Goal: Transaction & Acquisition: Download file/media

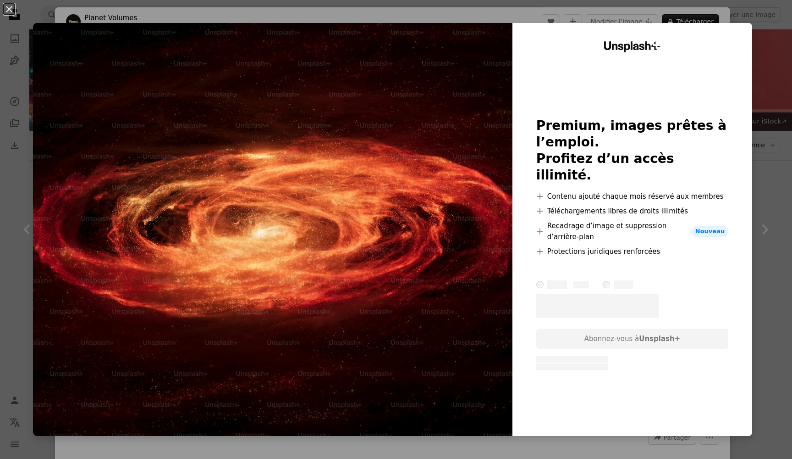
scroll to position [188, 0]
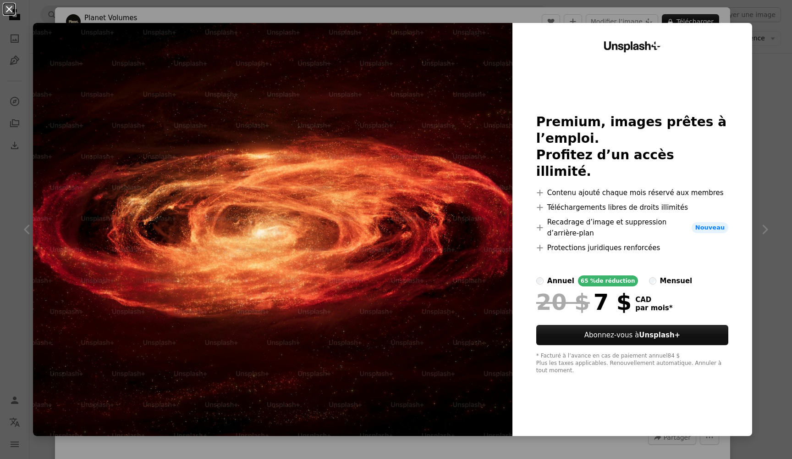
click at [13, 13] on button "An X shape" at bounding box center [9, 9] width 11 height 11
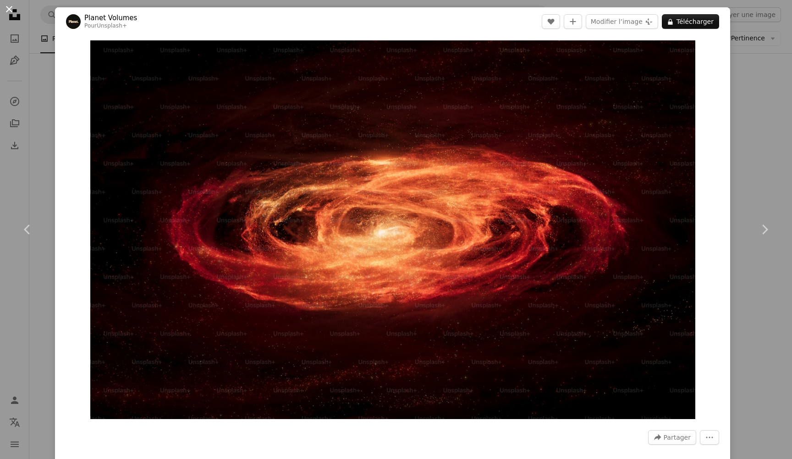
click at [11, 7] on button "An X shape" at bounding box center [9, 9] width 11 height 11
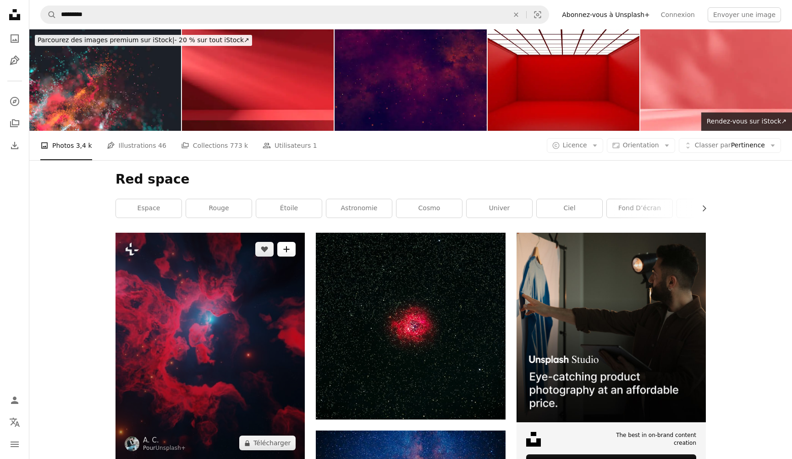
click at [285, 254] on button "A plus sign" at bounding box center [286, 249] width 18 height 15
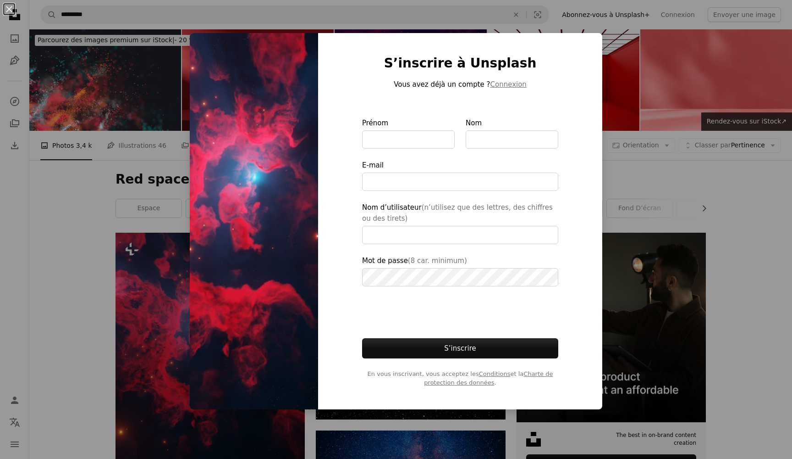
type input "**********"
click at [164, 37] on div "An X shape S’inscrire à Unsplash Vous avez déjà un compte ? Connexion Prénom No…" at bounding box center [396, 229] width 792 height 459
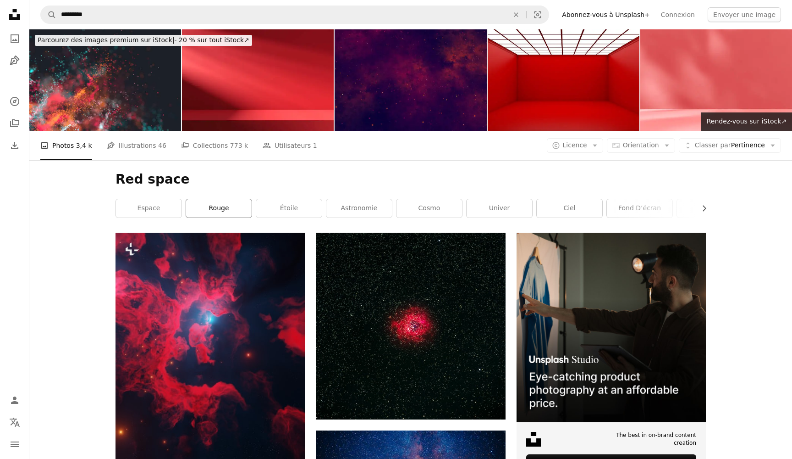
click at [227, 210] on link "rouge" at bounding box center [219, 208] width 66 height 18
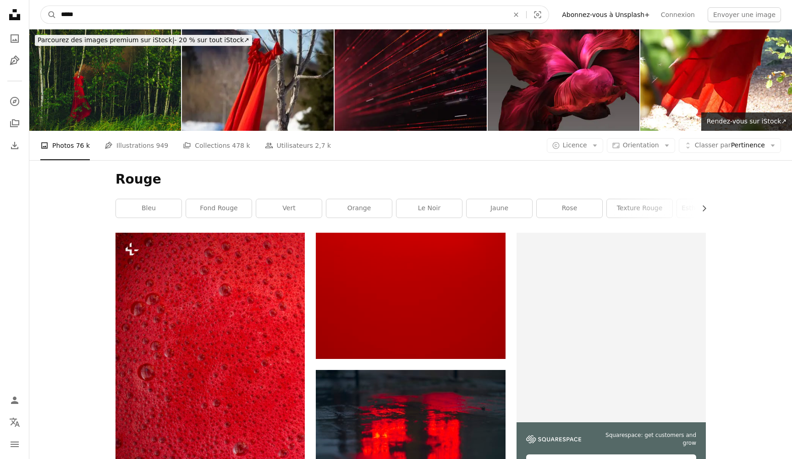
click at [126, 7] on input "*****" at bounding box center [281, 14] width 450 height 17
type input "*********"
click at [49, 15] on button "A magnifying glass" at bounding box center [49, 14] width 16 height 17
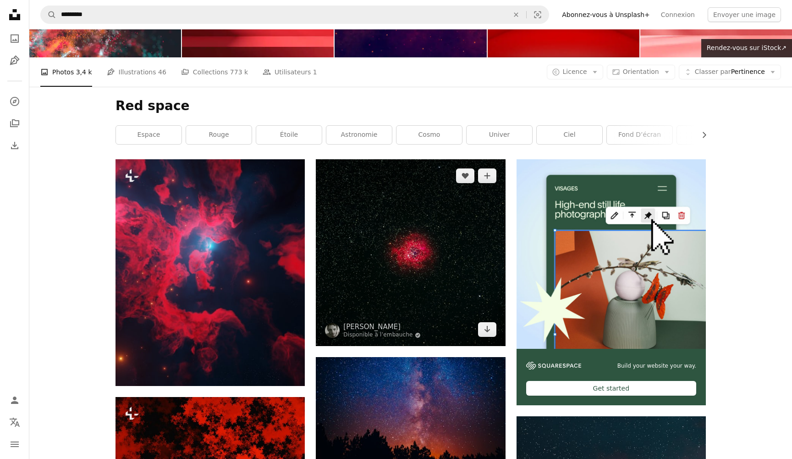
scroll to position [87, 0]
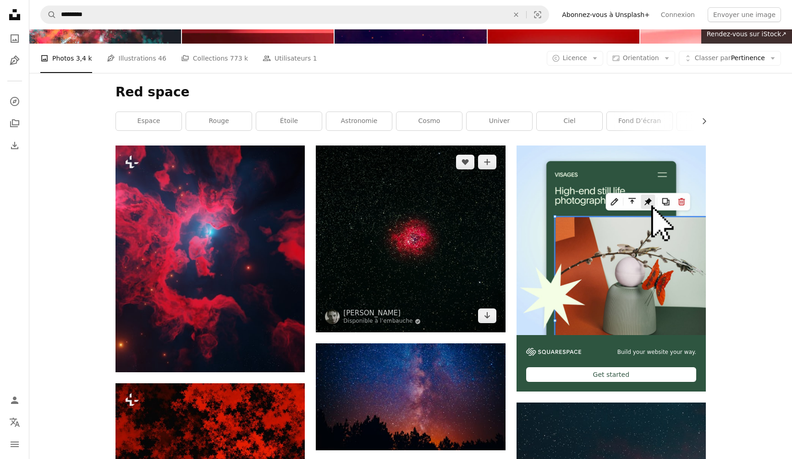
click at [478, 220] on img at bounding box center [410, 238] width 189 height 187
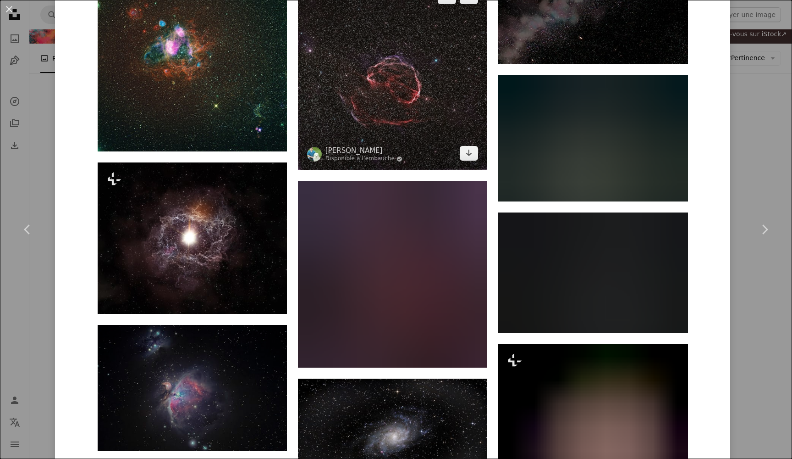
scroll to position [2620, 0]
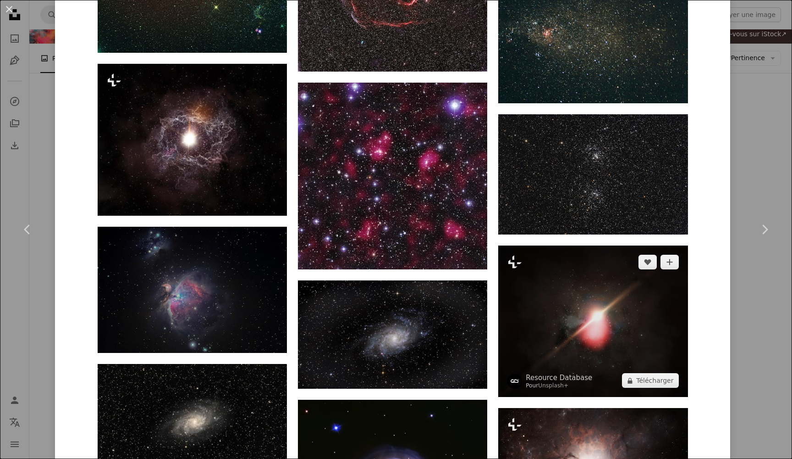
click at [566, 310] on img at bounding box center [592, 321] width 189 height 152
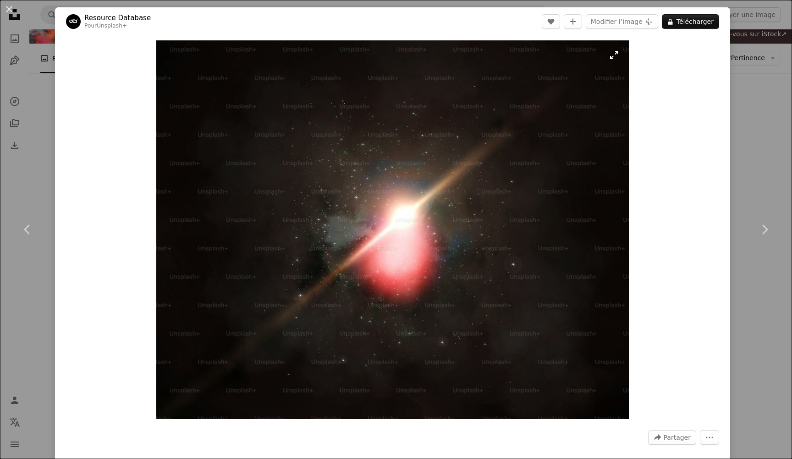
click at [483, 269] on img "Zoom sur cette image" at bounding box center [392, 229] width 473 height 378
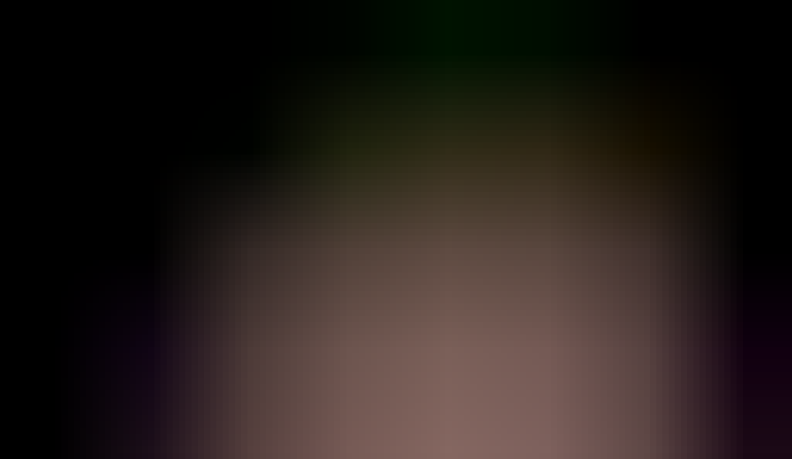
scroll to position [88, 0]
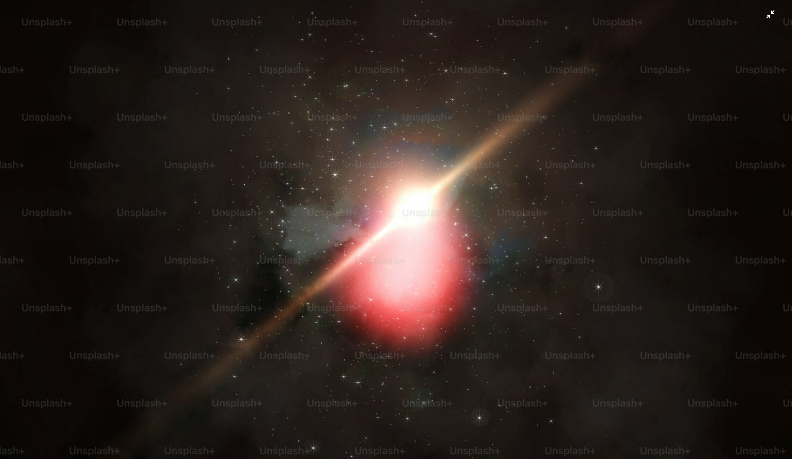
click at [483, 269] on img "Zoom arrière sur cette image" at bounding box center [396, 229] width 793 height 635
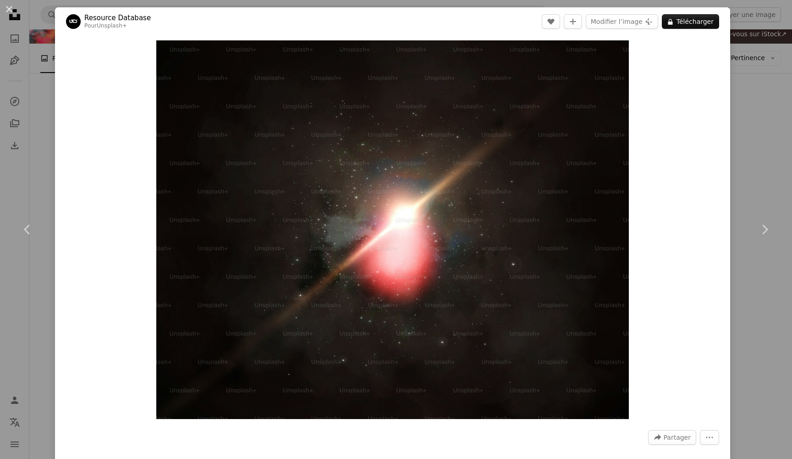
click at [53, 52] on div "An X shape Chevron left Chevron right Resource Database Pour Unsplash+ A heart …" at bounding box center [396, 229] width 792 height 459
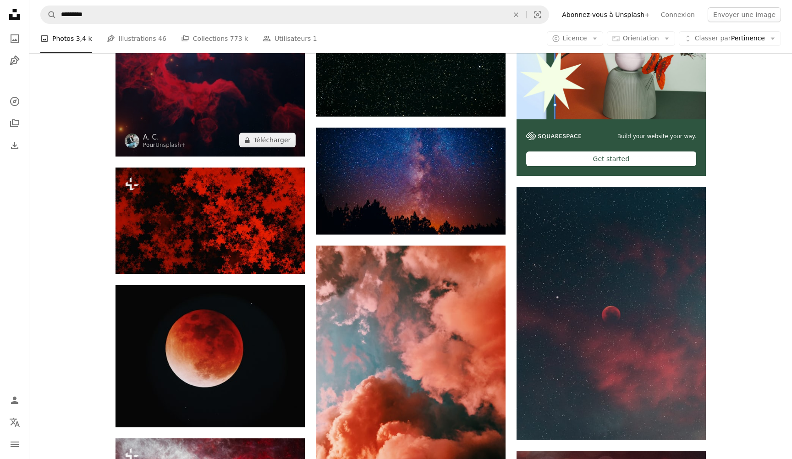
scroll to position [550, 0]
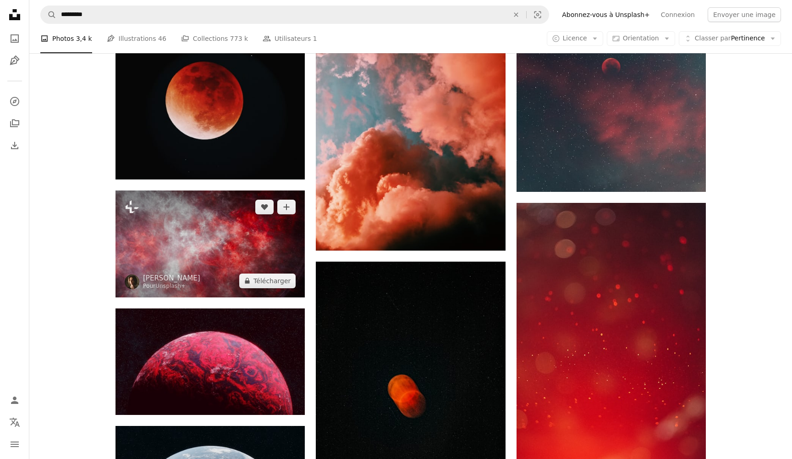
click at [235, 265] on img at bounding box center [210, 243] width 189 height 106
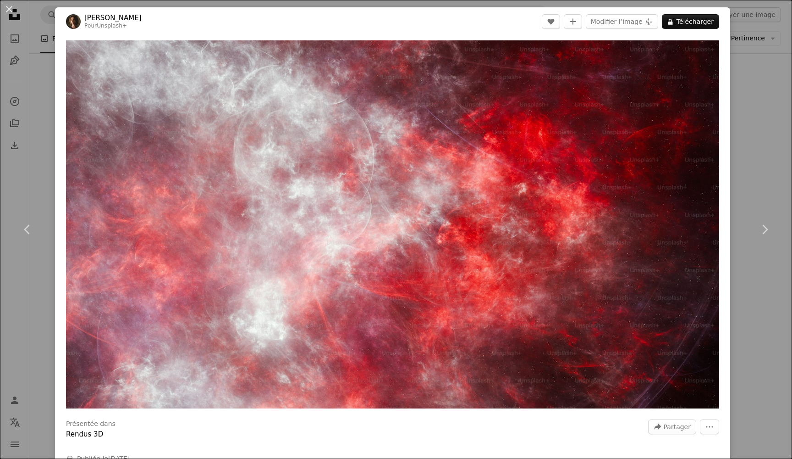
click at [41, 79] on div "An X shape Chevron left Chevron right [PERSON_NAME] Pour Unsplash+ A heart A pl…" at bounding box center [396, 229] width 792 height 459
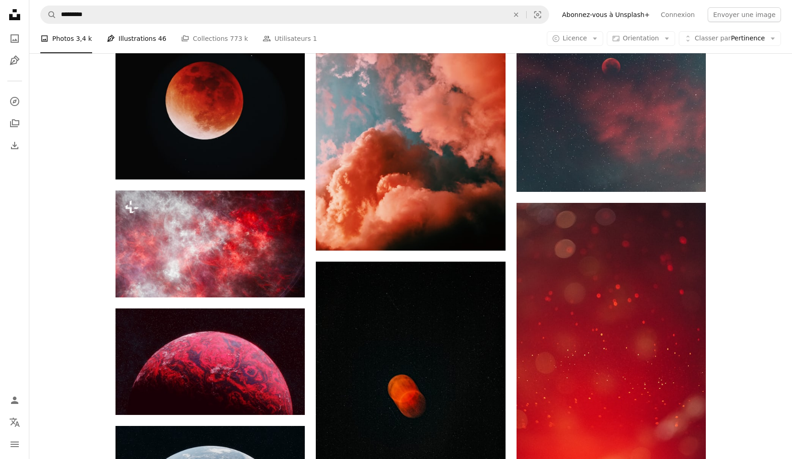
click at [107, 35] on icon "Pen Tool" at bounding box center [111, 38] width 8 height 8
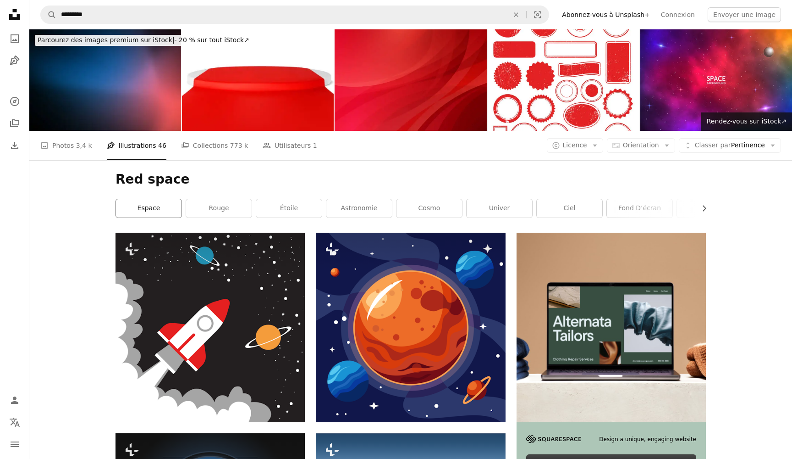
click at [148, 204] on link "espace" at bounding box center [149, 208] width 66 height 18
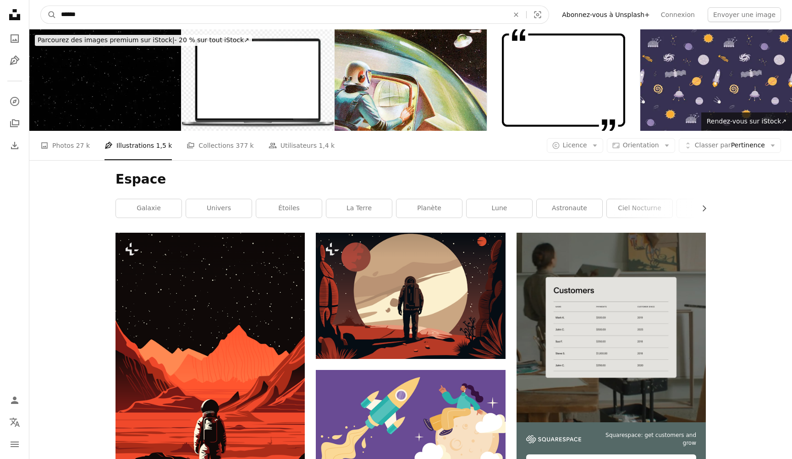
click at [186, 12] on input "******" at bounding box center [281, 14] width 450 height 17
type input "*"
type input "**********"
click at [49, 15] on button "A magnifying glass" at bounding box center [49, 14] width 16 height 17
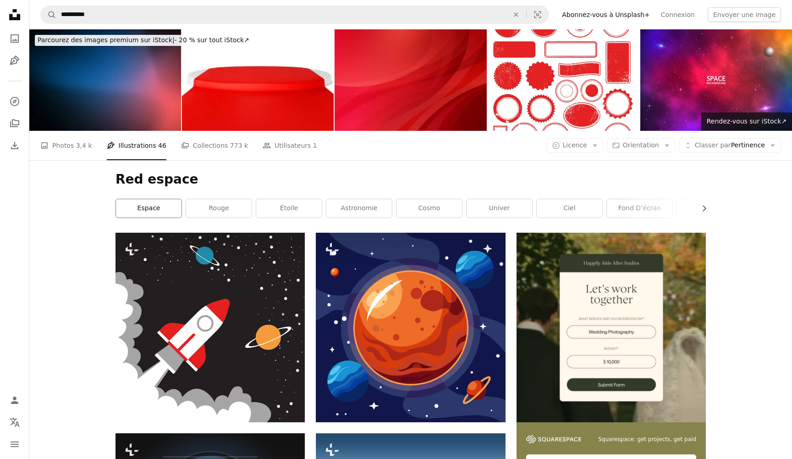
click at [167, 212] on link "espace" at bounding box center [149, 208] width 66 height 18
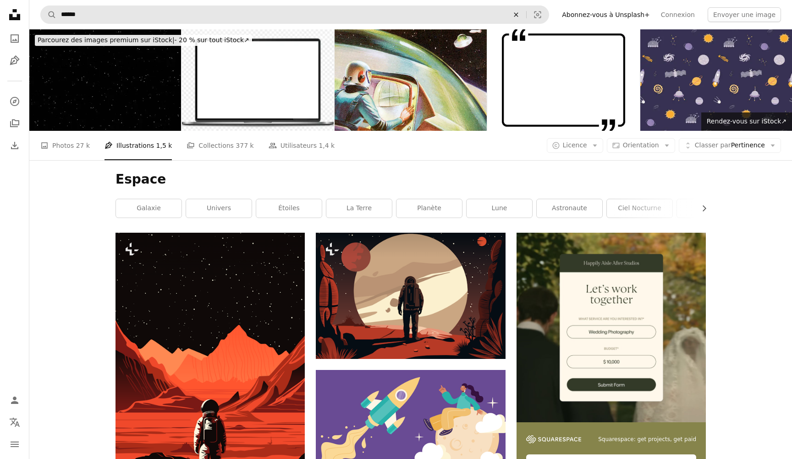
click at [526, 11] on icon "An X shape" at bounding box center [516, 14] width 20 height 7
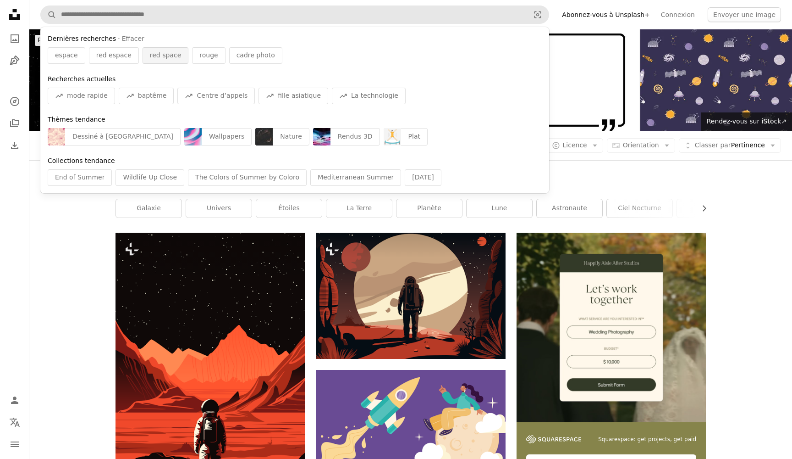
click at [171, 59] on span "red space" at bounding box center [165, 55] width 31 height 9
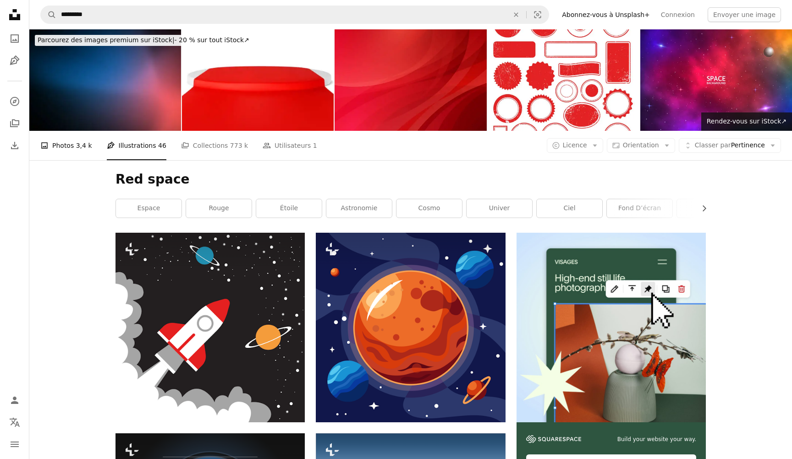
click at [79, 145] on span "3,4 k" at bounding box center [84, 145] width 16 height 10
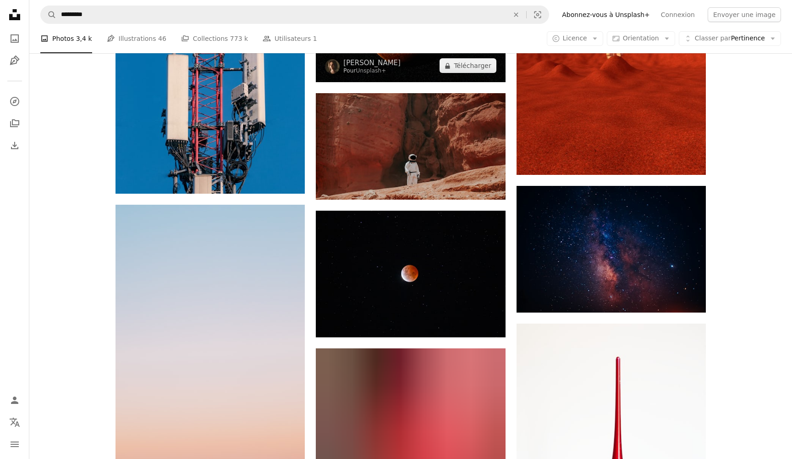
scroll to position [2329, 0]
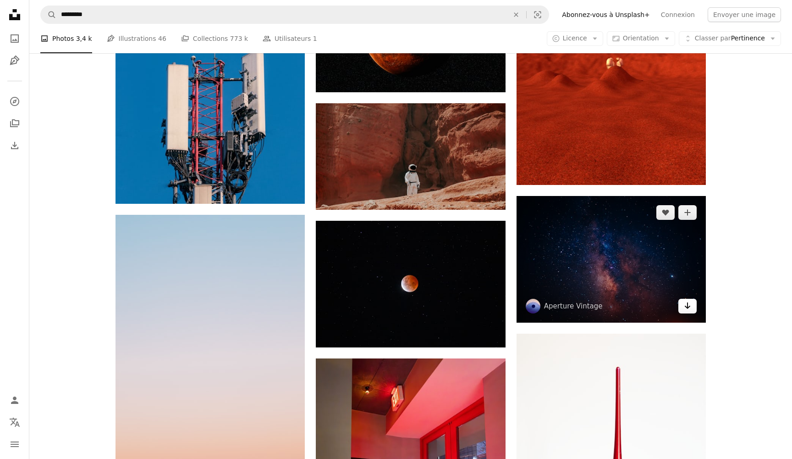
click at [685, 301] on icon "Arrow pointing down" at bounding box center [687, 305] width 7 height 11
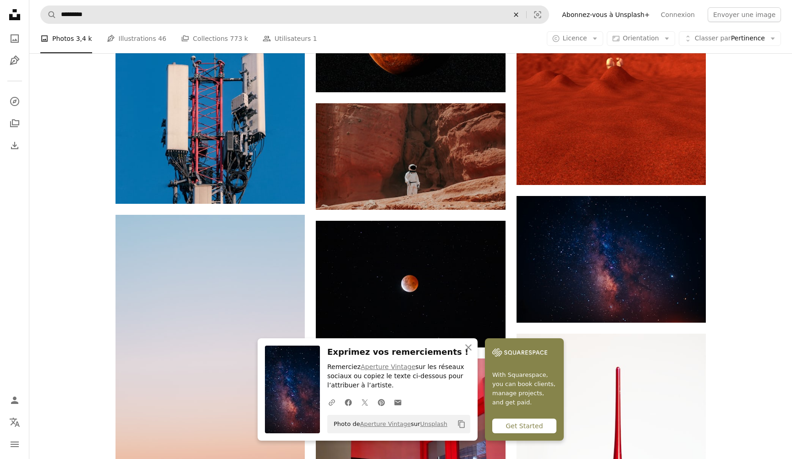
click at [525, 10] on button "An X shape" at bounding box center [516, 14] width 20 height 17
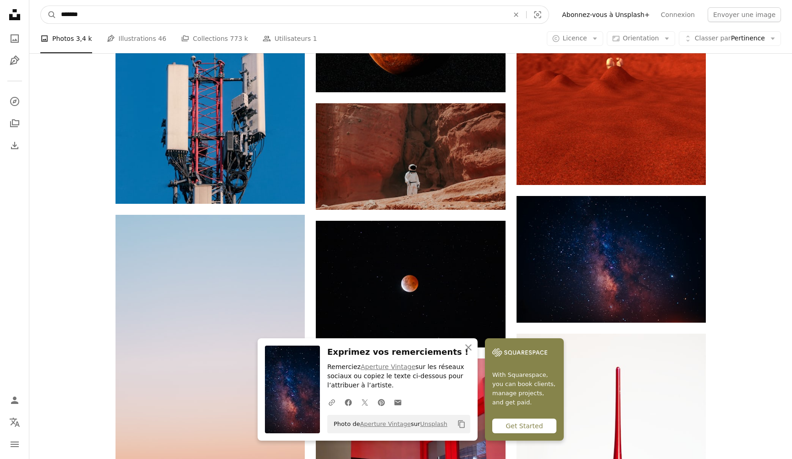
type input "*****"
click at [49, 15] on button "A magnifying glass" at bounding box center [49, 14] width 16 height 17
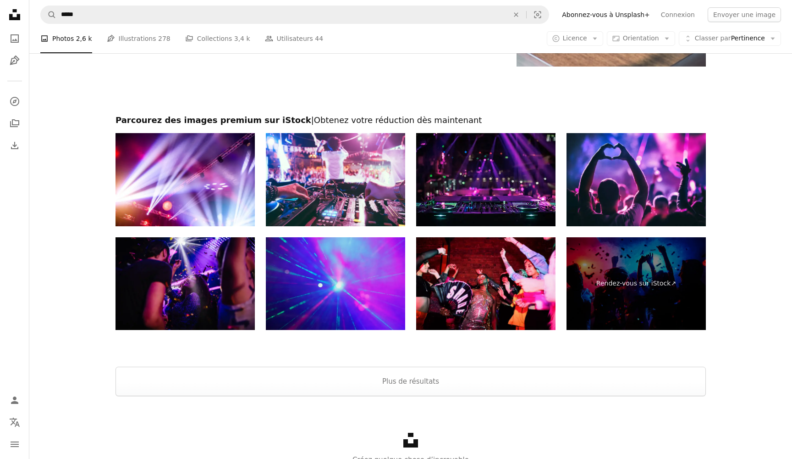
scroll to position [1593, 0]
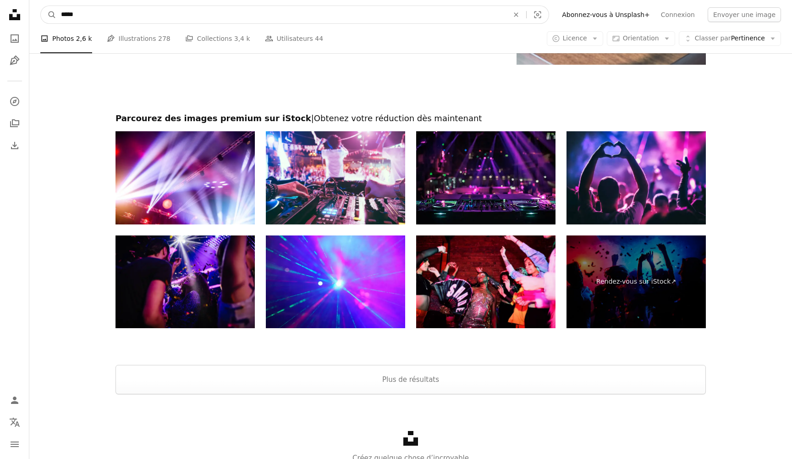
click at [287, 15] on input "*****" at bounding box center [281, 14] width 450 height 17
type input "*"
type input "*****"
click at [49, 15] on button "A magnifying glass" at bounding box center [49, 14] width 16 height 17
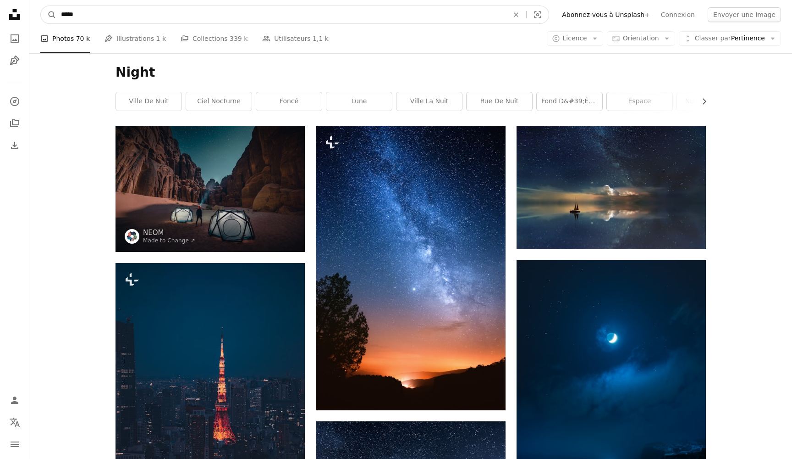
click at [205, 11] on input "*****" at bounding box center [281, 14] width 450 height 17
type input "*"
type input "*****"
click at [49, 15] on button "A magnifying glass" at bounding box center [49, 14] width 16 height 17
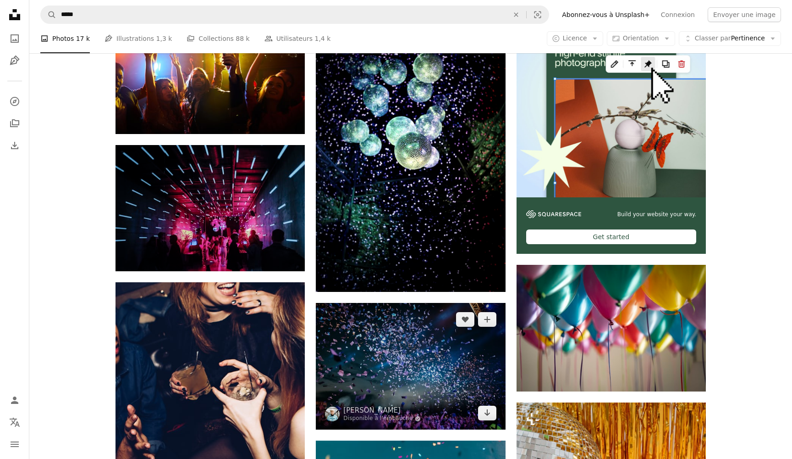
scroll to position [217, 0]
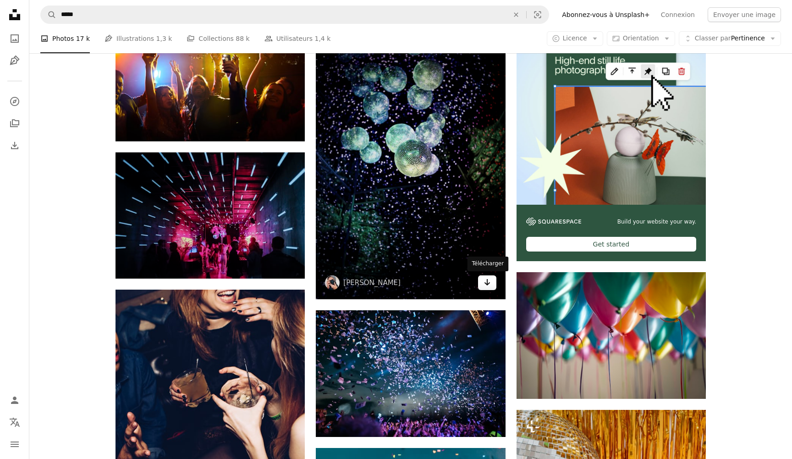
click at [488, 280] on icon "Arrow pointing down" at bounding box center [487, 281] width 7 height 11
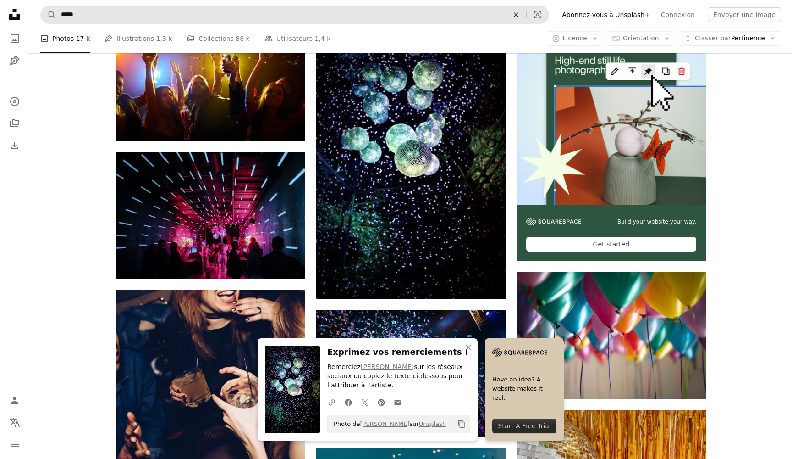
click at [526, 16] on icon "An X shape" at bounding box center [516, 14] width 20 height 7
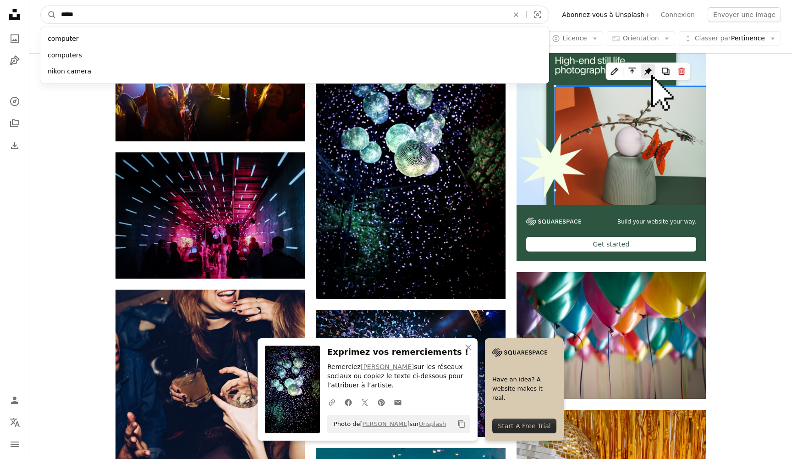
type input "*****"
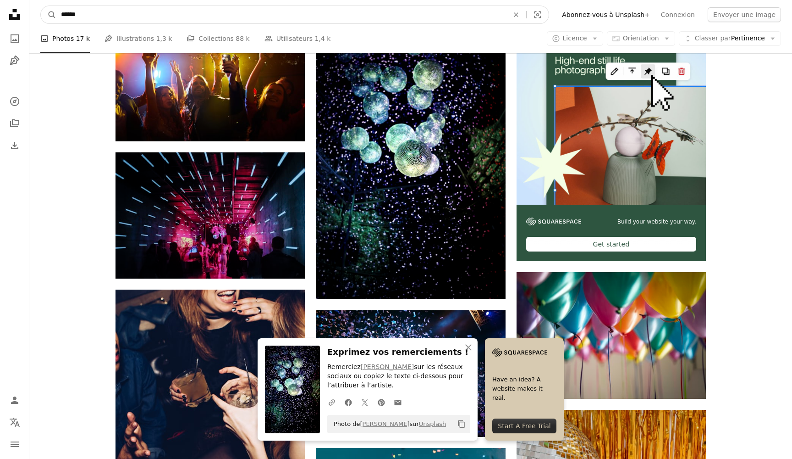
click at [49, 15] on button "A magnifying glass" at bounding box center [49, 14] width 16 height 17
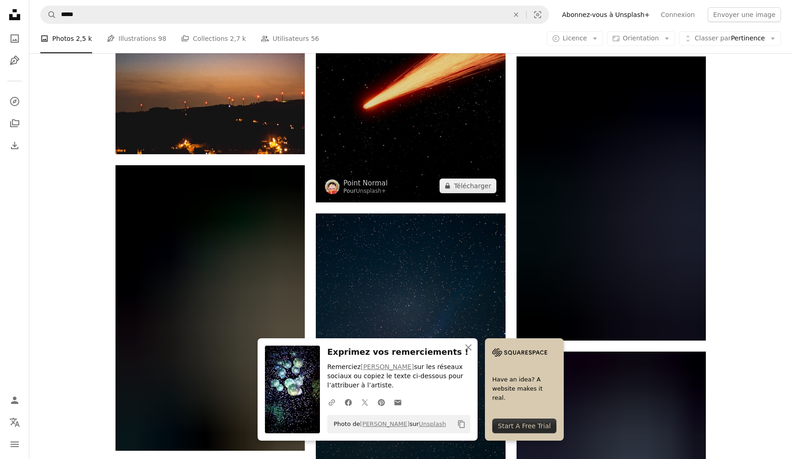
scroll to position [435, 0]
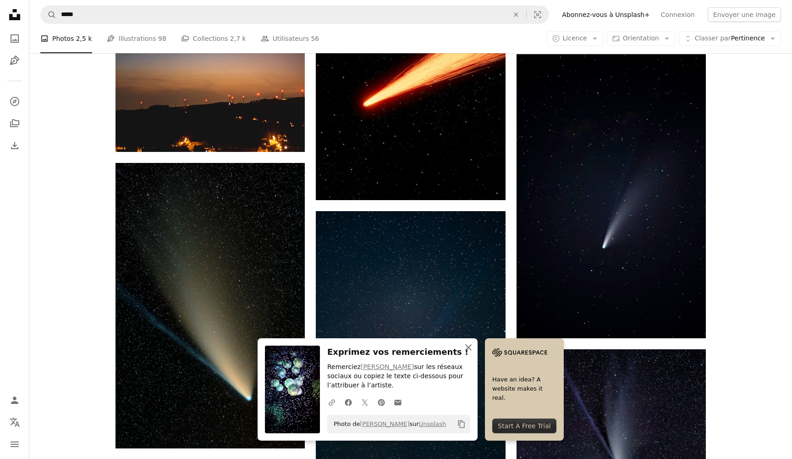
click at [469, 349] on icon "An X shape" at bounding box center [468, 347] width 11 height 11
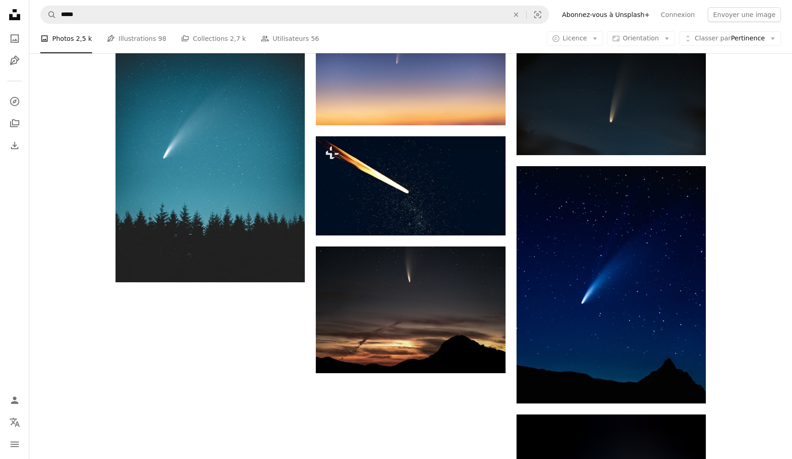
scroll to position [1185, 0]
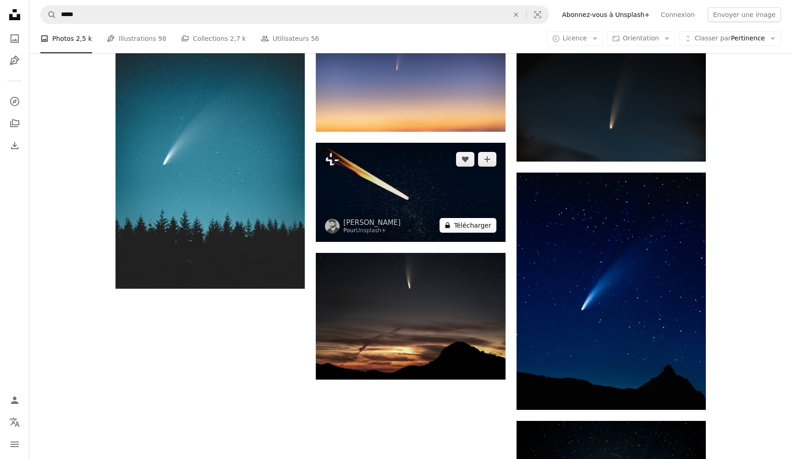
click at [461, 226] on button "A lock Télécharger" at bounding box center [468, 225] width 56 height 15
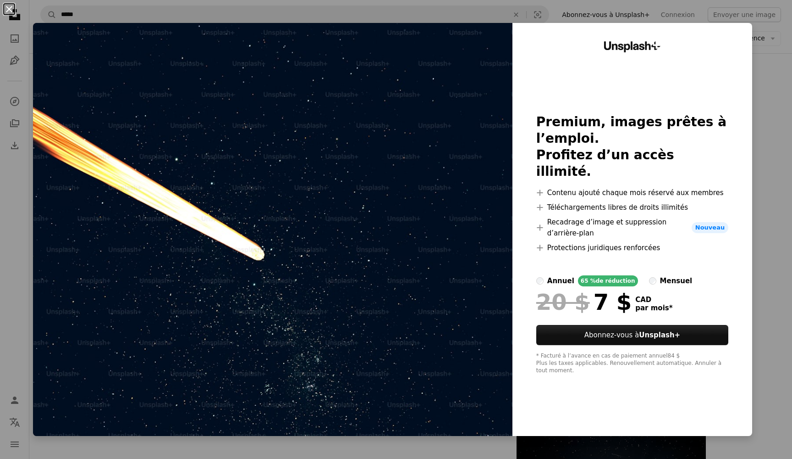
click at [4, 5] on button "An X shape" at bounding box center [9, 9] width 11 height 11
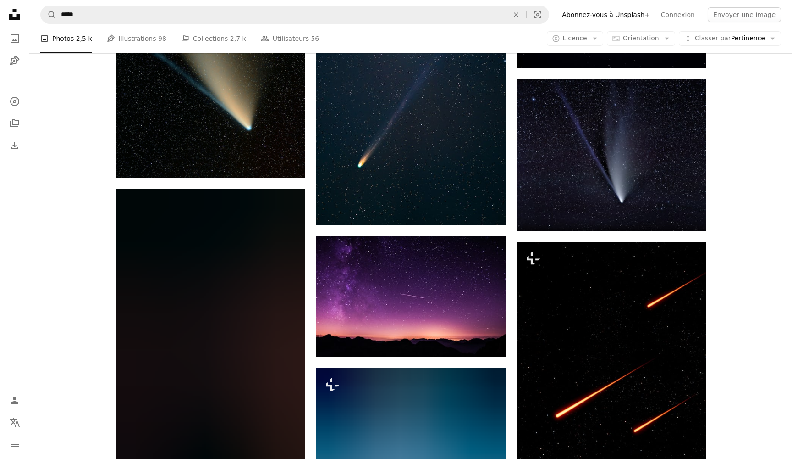
scroll to position [678, 0]
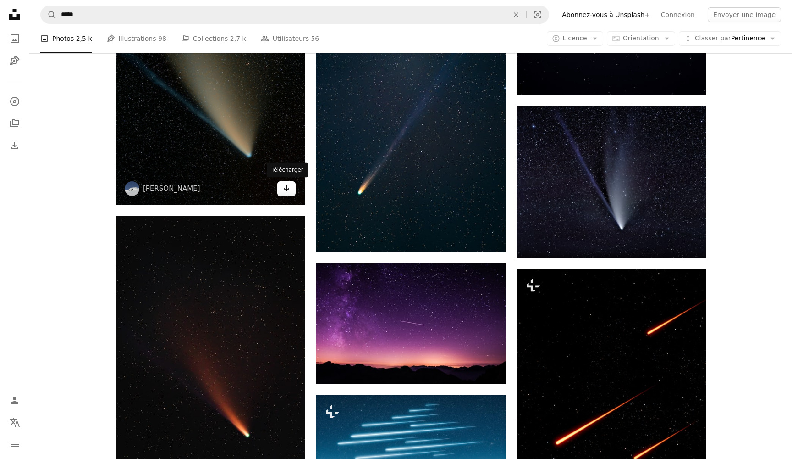
click at [288, 191] on icon "Arrow pointing down" at bounding box center [286, 187] width 7 height 11
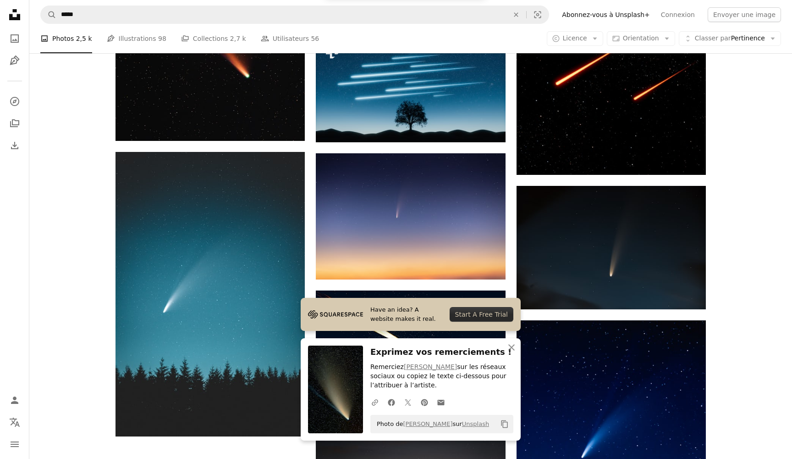
scroll to position [1043, 0]
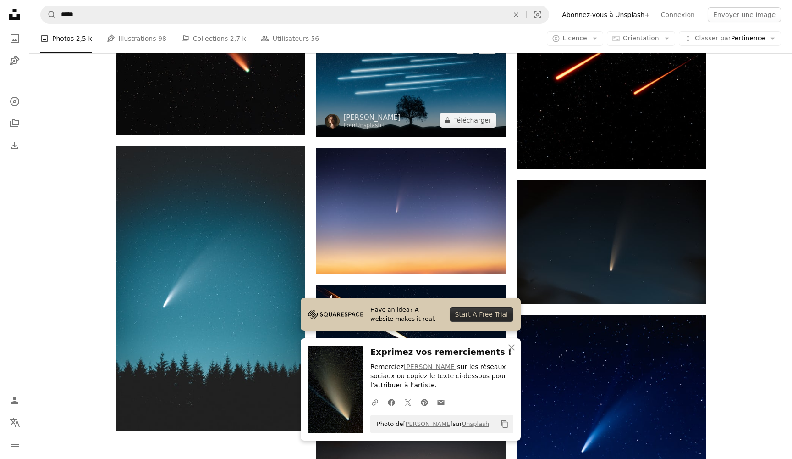
click at [414, 91] on img at bounding box center [410, 83] width 189 height 106
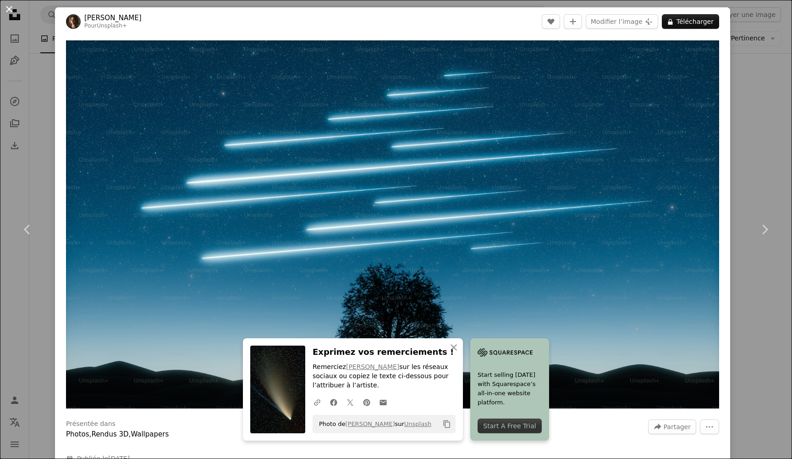
click at [7, 7] on button "An X shape" at bounding box center [9, 9] width 11 height 11
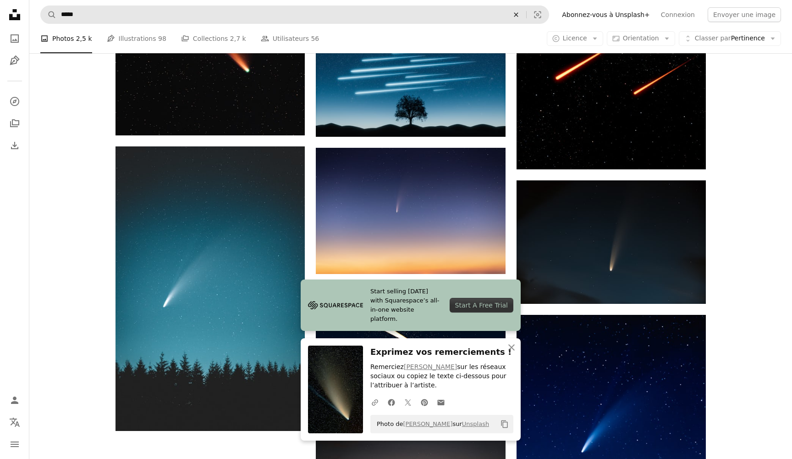
click at [526, 11] on icon "An X shape" at bounding box center [516, 14] width 20 height 7
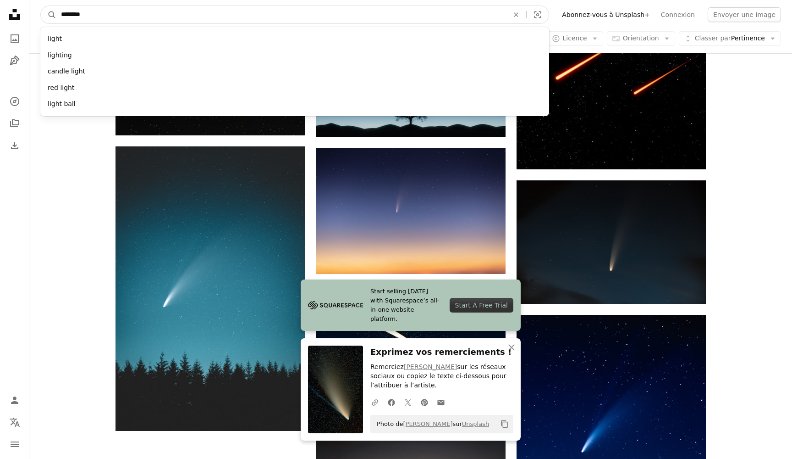
type input "******"
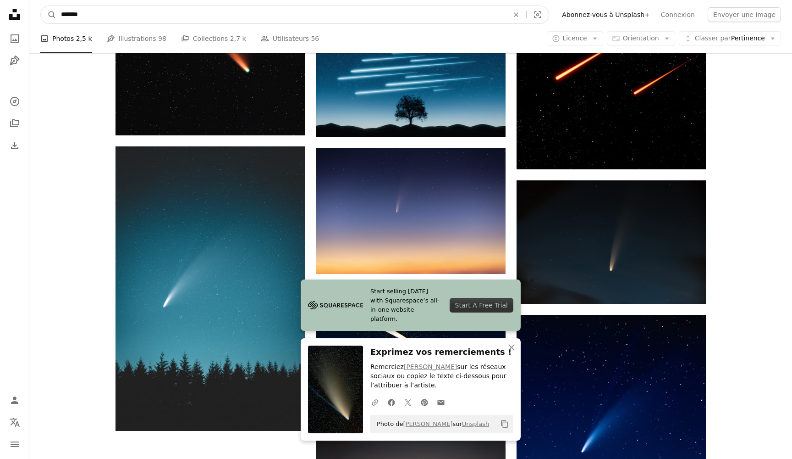
click at [49, 15] on button "A magnifying glass" at bounding box center [49, 14] width 16 height 17
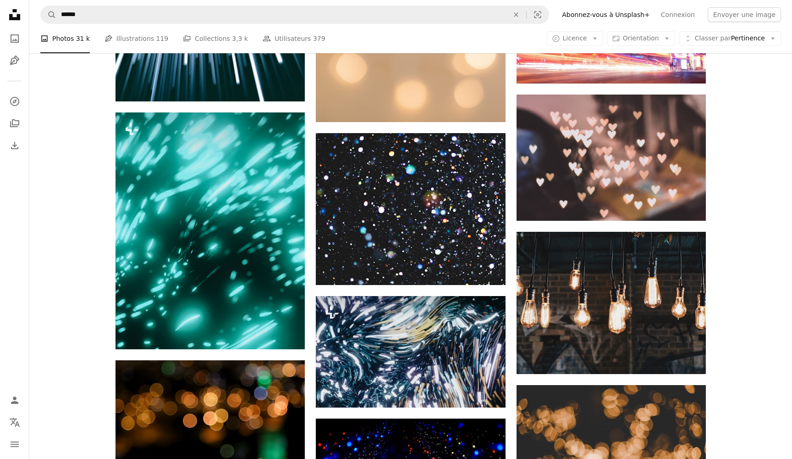
scroll to position [531, 0]
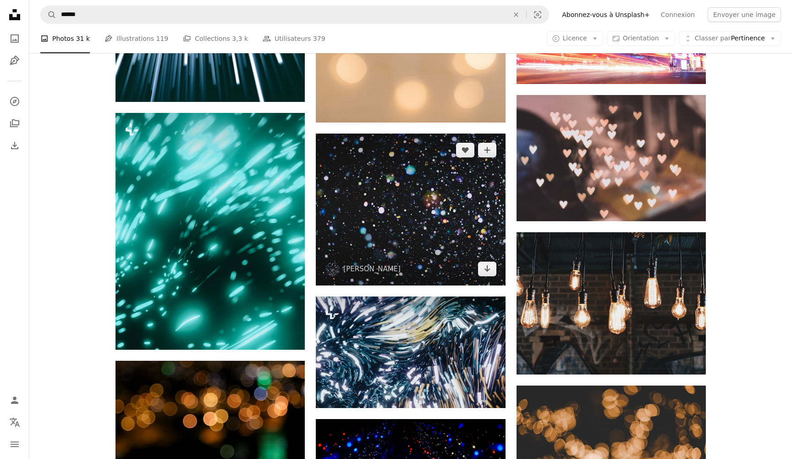
click at [402, 233] on img at bounding box center [410, 209] width 189 height 152
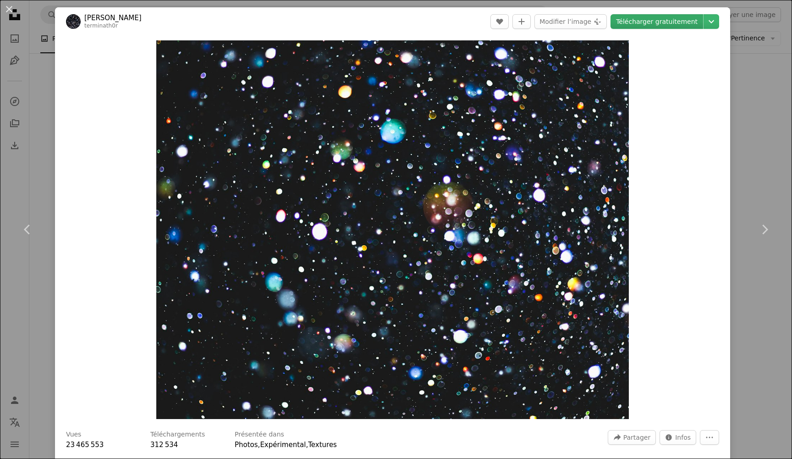
click at [663, 20] on link "Télécharger gratuitement" at bounding box center [657, 21] width 93 height 15
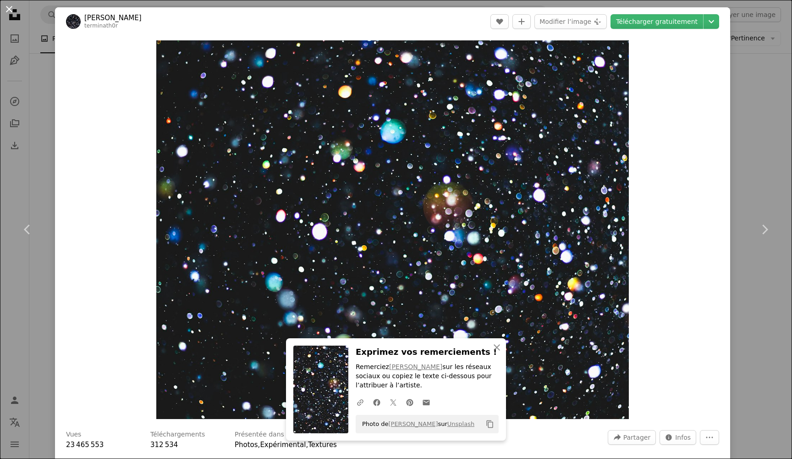
click at [13, 11] on button "An X shape" at bounding box center [9, 9] width 11 height 11
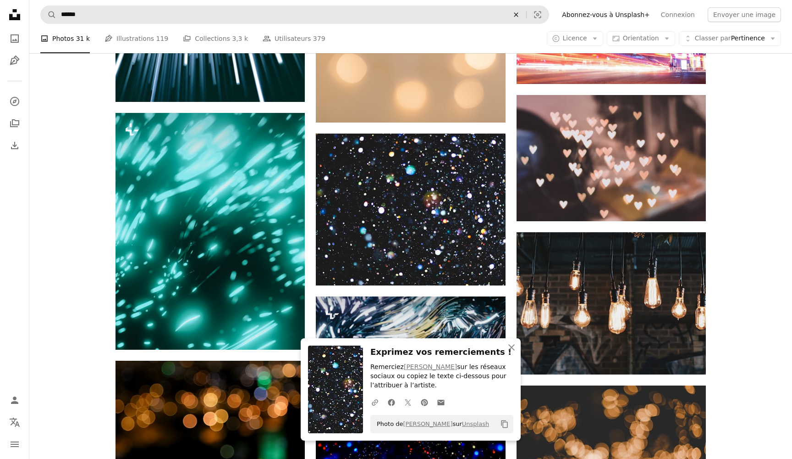
click at [526, 16] on icon "An X shape" at bounding box center [516, 14] width 20 height 7
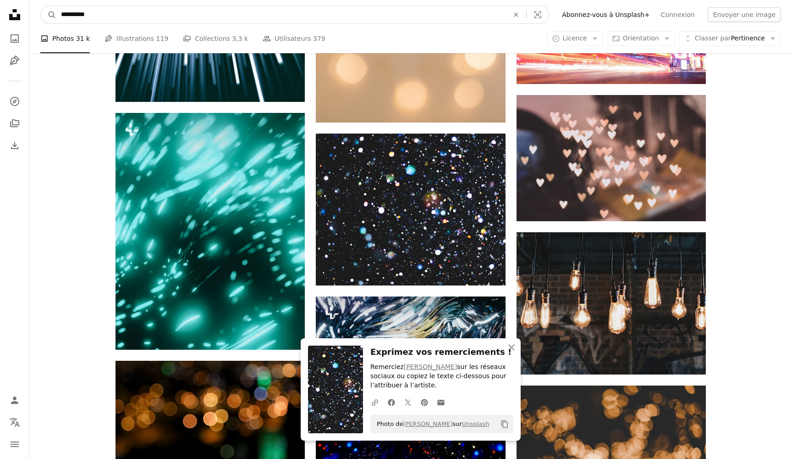
type input "**********"
click at [49, 15] on button "A magnifying glass" at bounding box center [49, 14] width 16 height 17
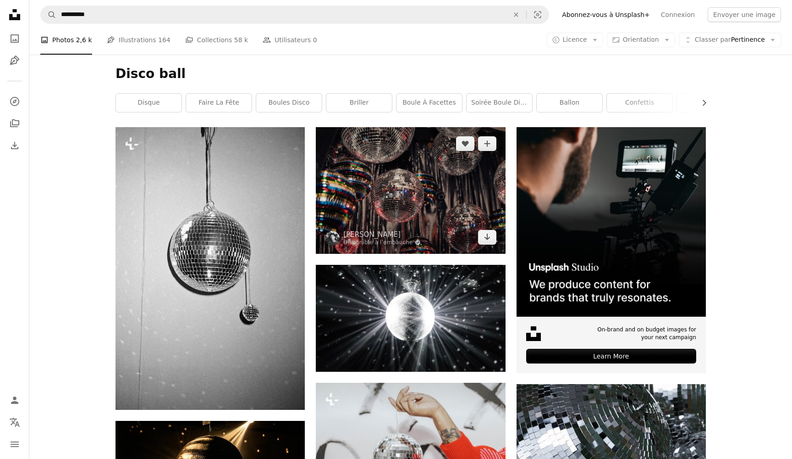
scroll to position [105, 0]
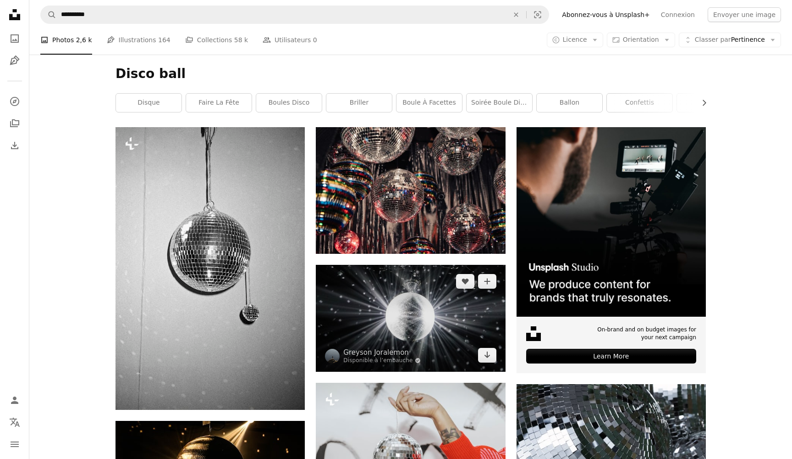
click at [441, 324] on img at bounding box center [410, 318] width 189 height 107
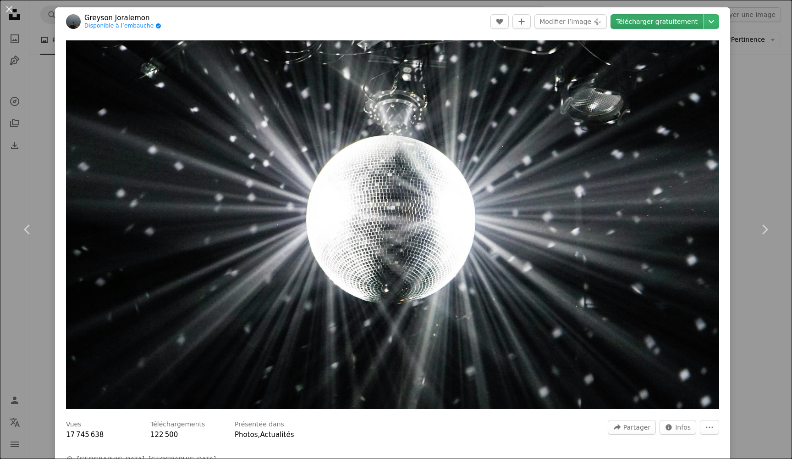
click at [662, 22] on link "Télécharger gratuitement" at bounding box center [657, 21] width 93 height 15
